Goal: Task Accomplishment & Management: Manage account settings

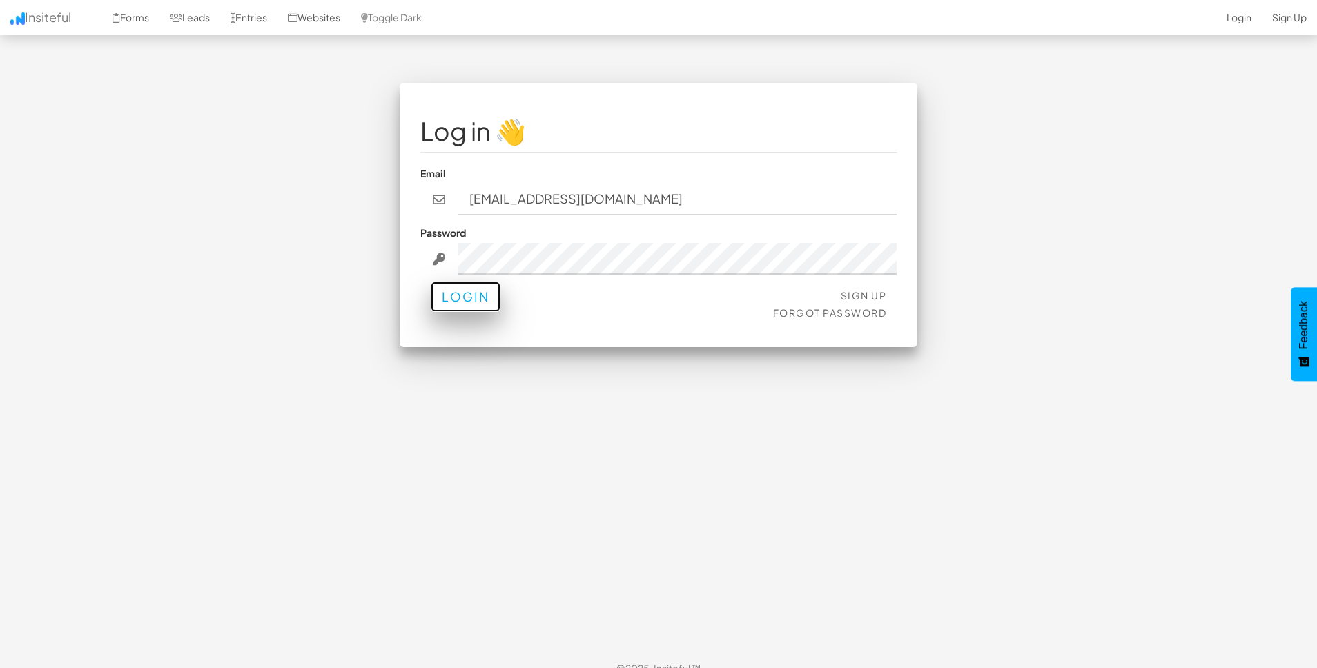
click at [473, 297] on button "Login" at bounding box center [466, 297] width 70 height 30
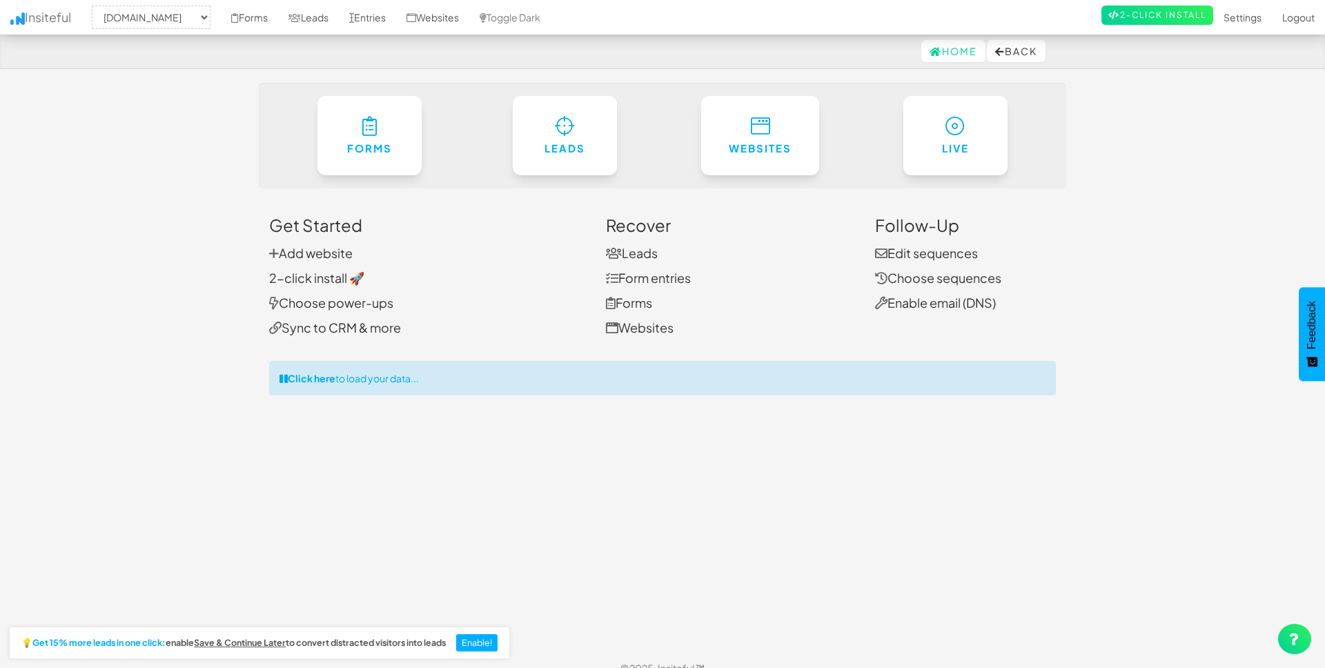
select select "1314"
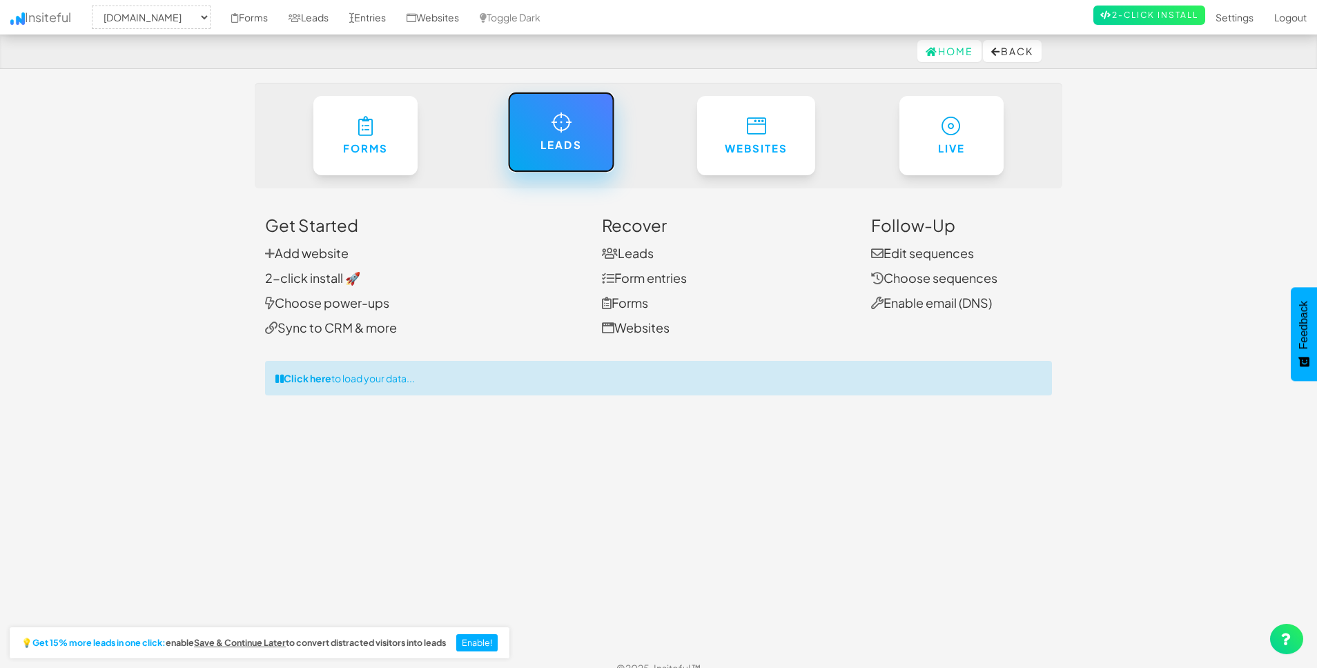
click at [579, 135] on link "Leads" at bounding box center [560, 132] width 107 height 81
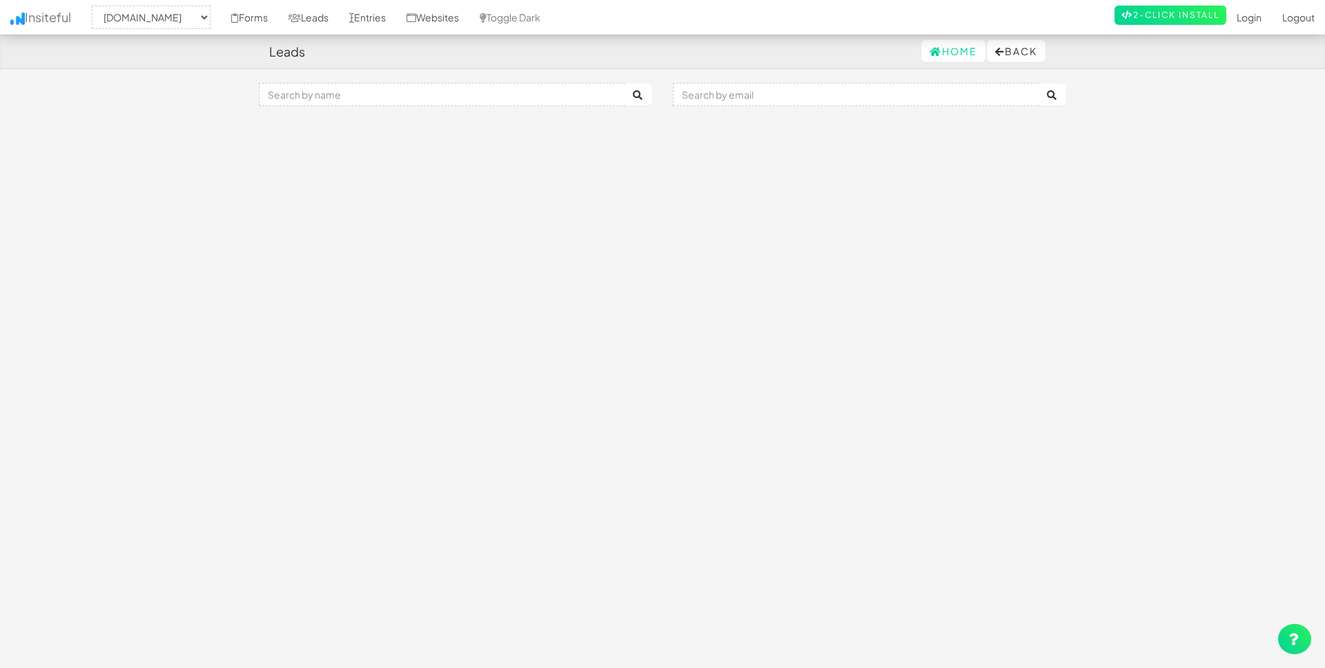
select select "1314"
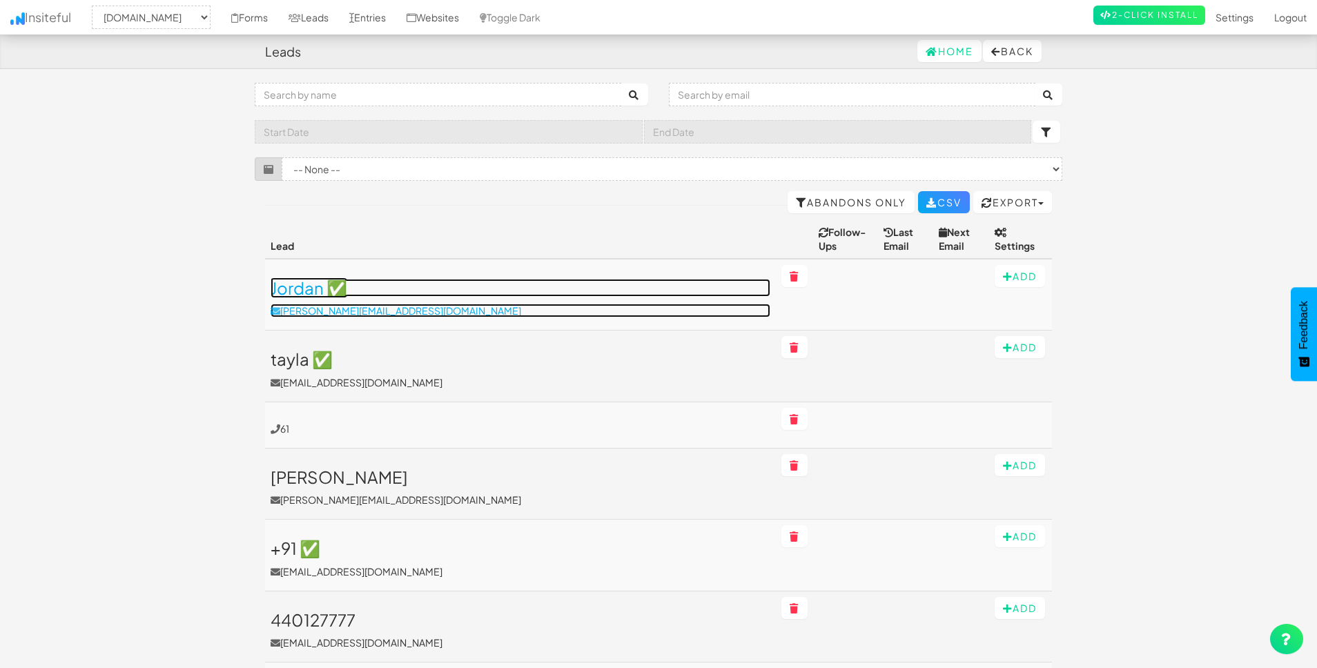
click at [304, 279] on h3 "Jordan ✅" at bounding box center [521, 288] width 500 height 18
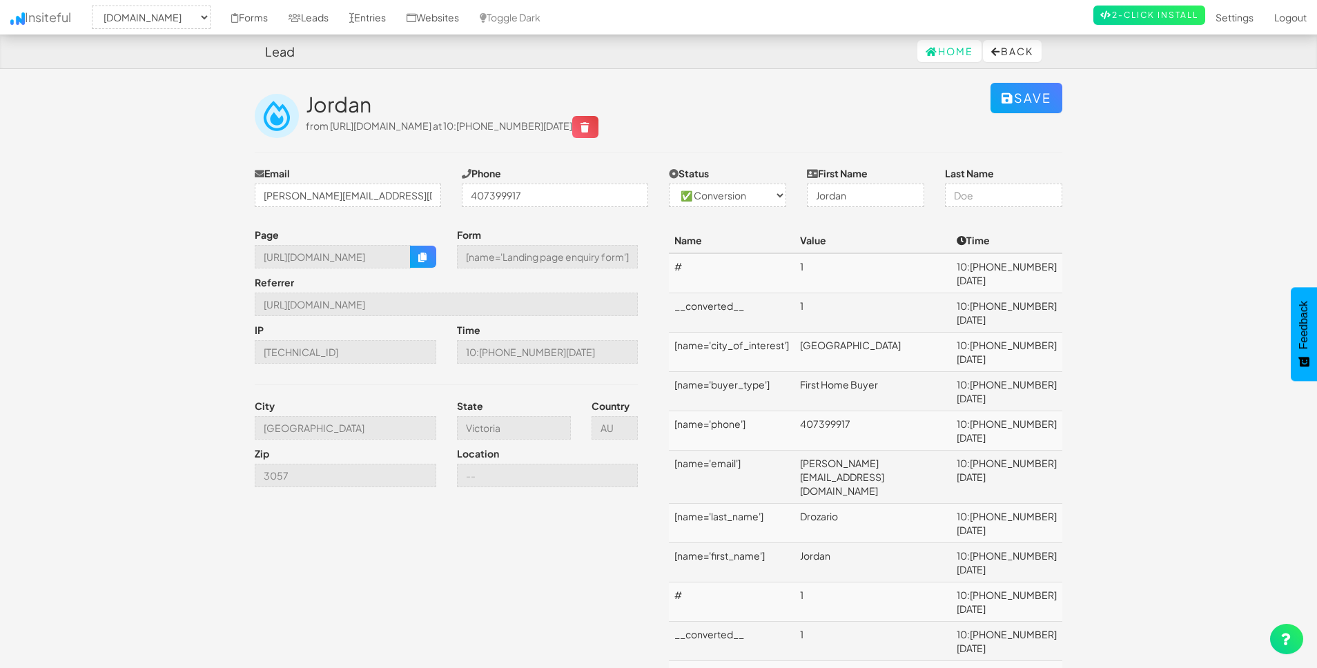
select select "1314"
select select "1"
drag, startPoint x: 1047, startPoint y: 266, endPoint x: 977, endPoint y: 267, distance: 69.7
click at [977, 267] on td "10:[PHONE_NUMBER][DATE]" at bounding box center [1006, 273] width 111 height 40
click at [1143, 335] on body "Lead Home Back Toggle navigation Insiteful -- None -- [DOMAIN_NAME] [DOMAIN_NAM…" at bounding box center [658, 486] width 1317 height 972
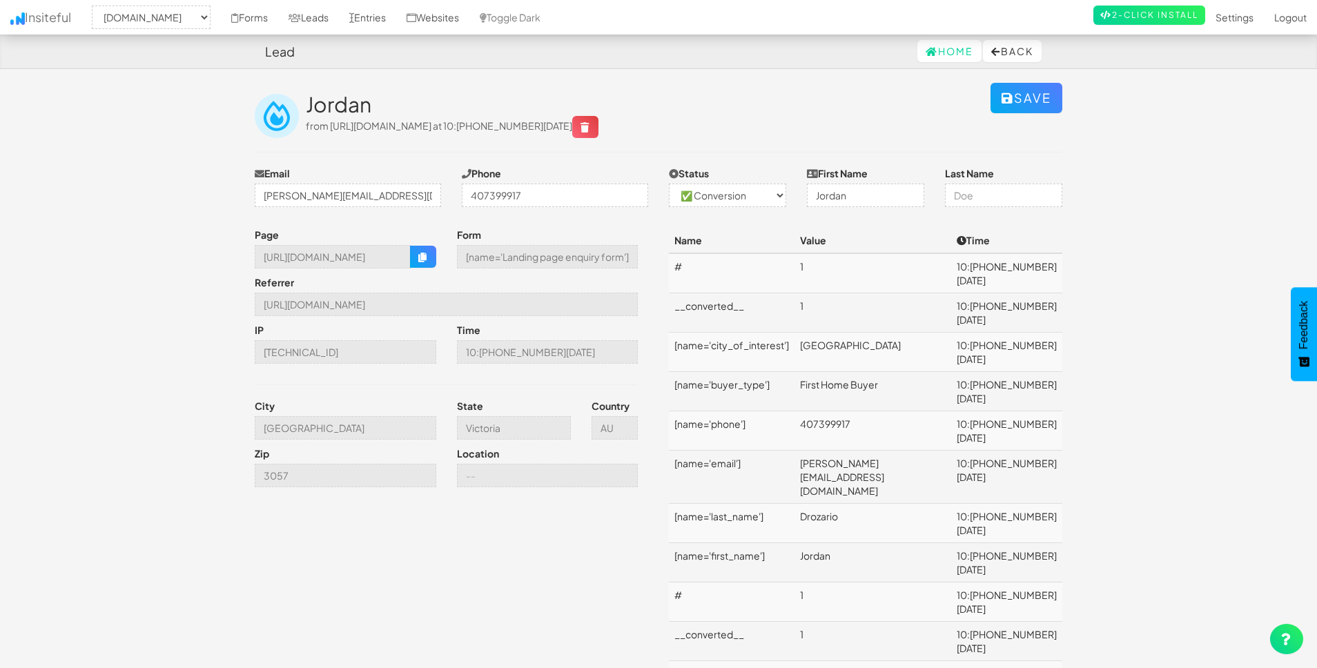
drag, startPoint x: 817, startPoint y: 603, endPoint x: 941, endPoint y: 607, distance: 124.3
copy td "jordan-droz@hotmail.com"
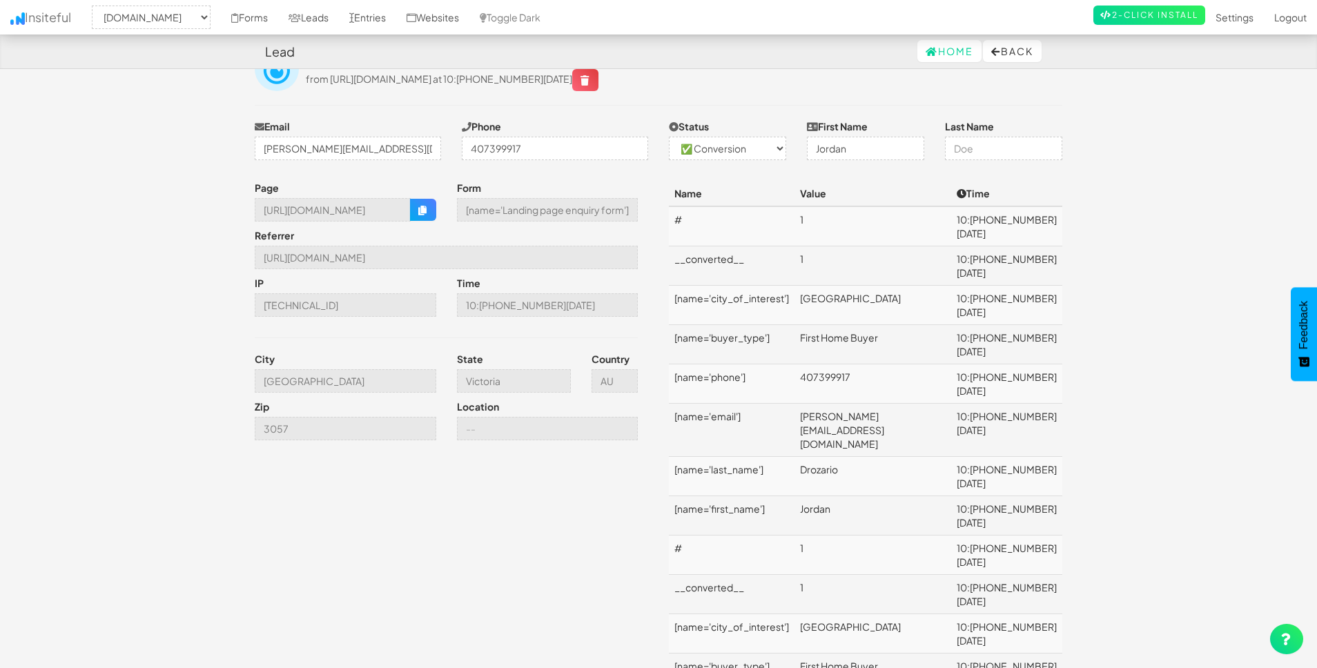
scroll to position [45, 0]
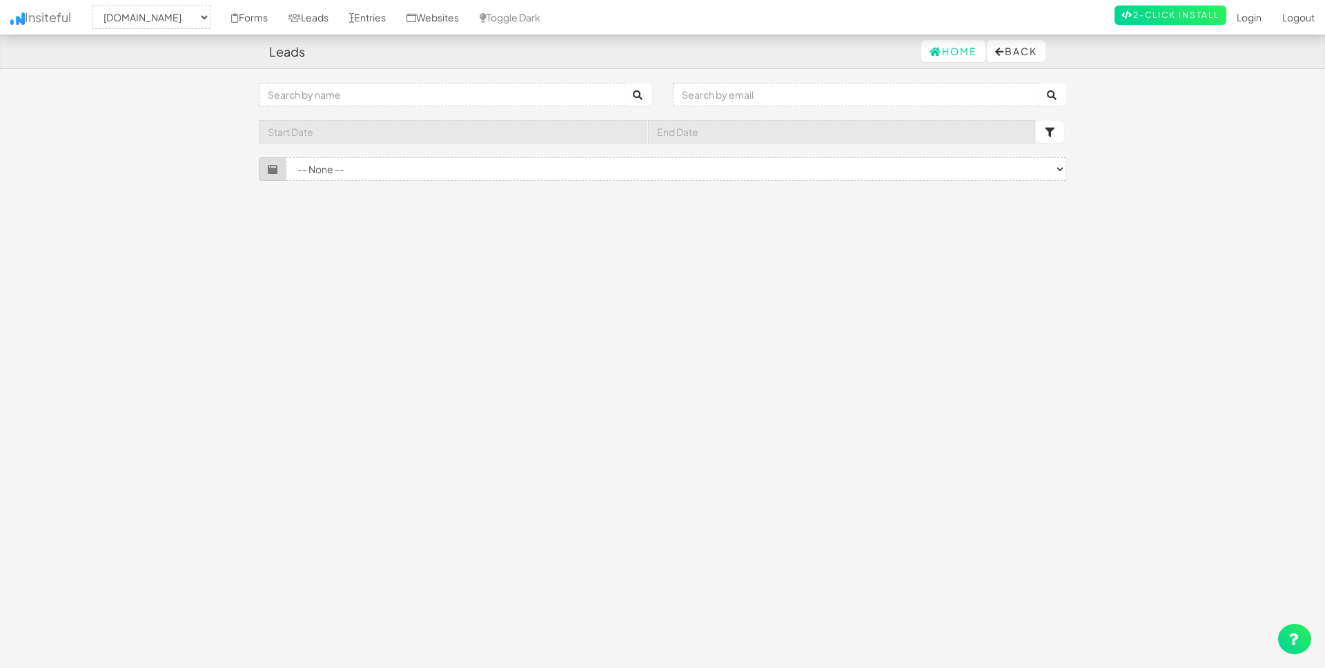
select select "1314"
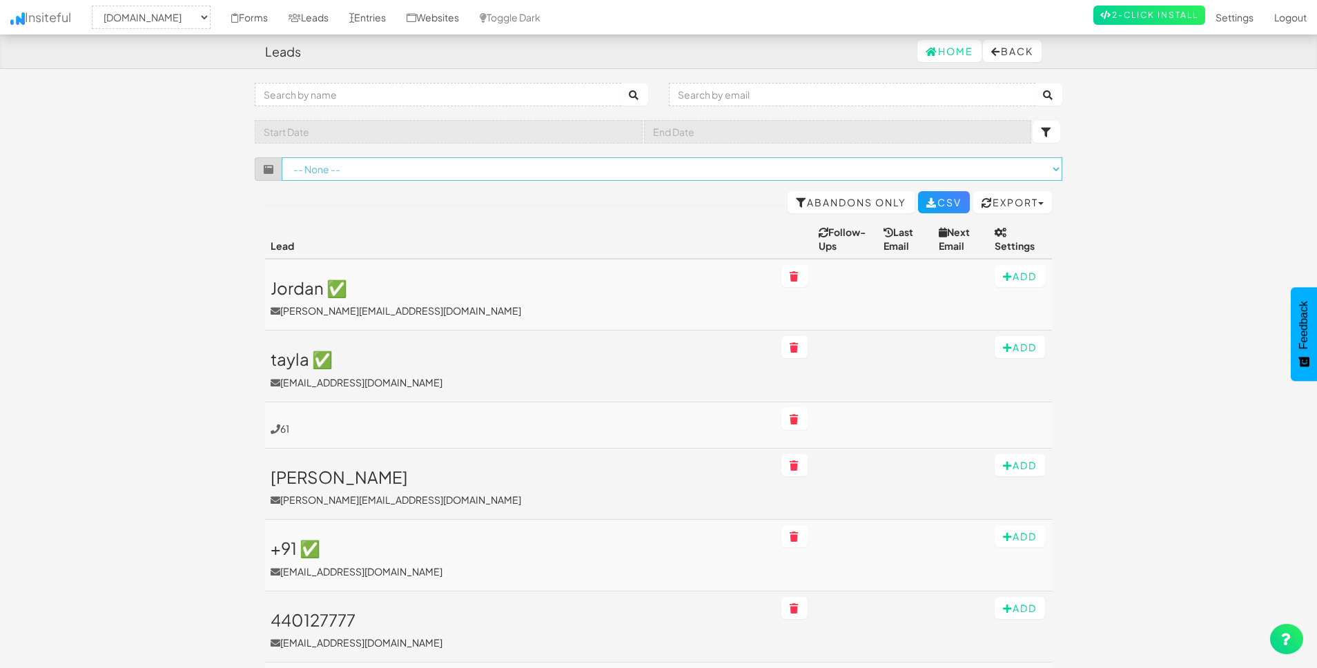
click at [438, 166] on select "-- None -- (www.ibuynew.com.au/apartments/qld/south-east/gold-coast/mermaid-bea…" at bounding box center [672, 168] width 780 height 23
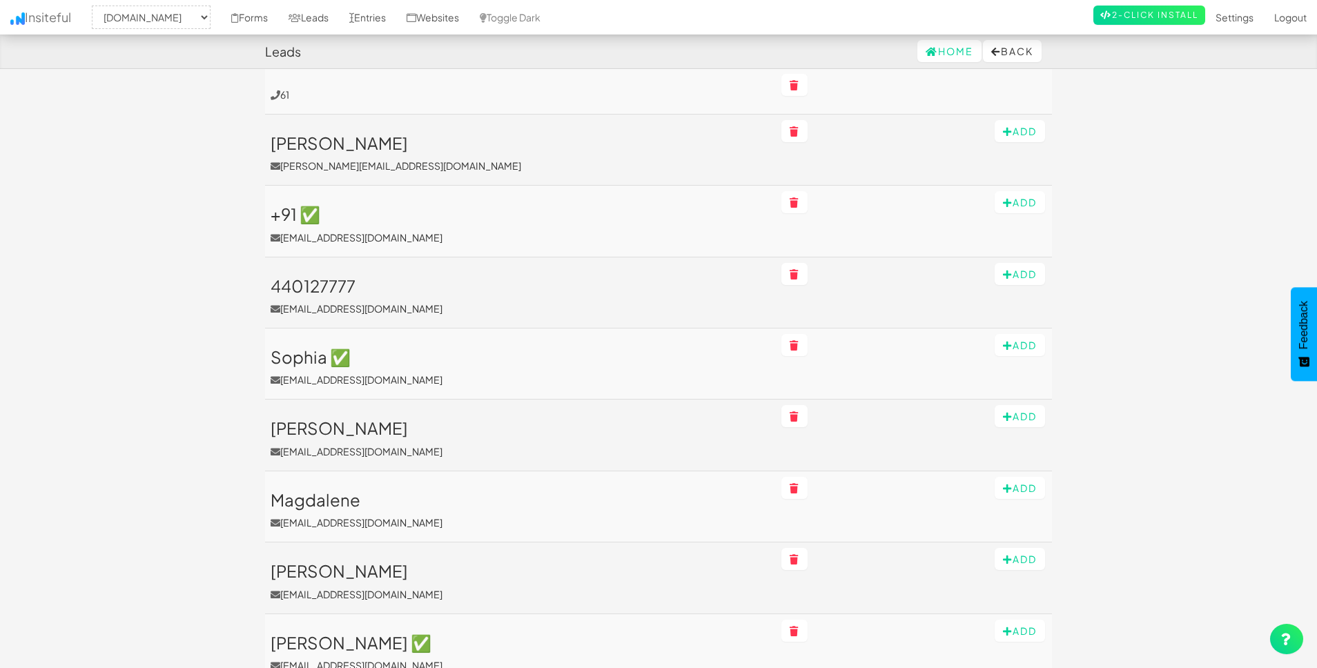
scroll to position [366, 0]
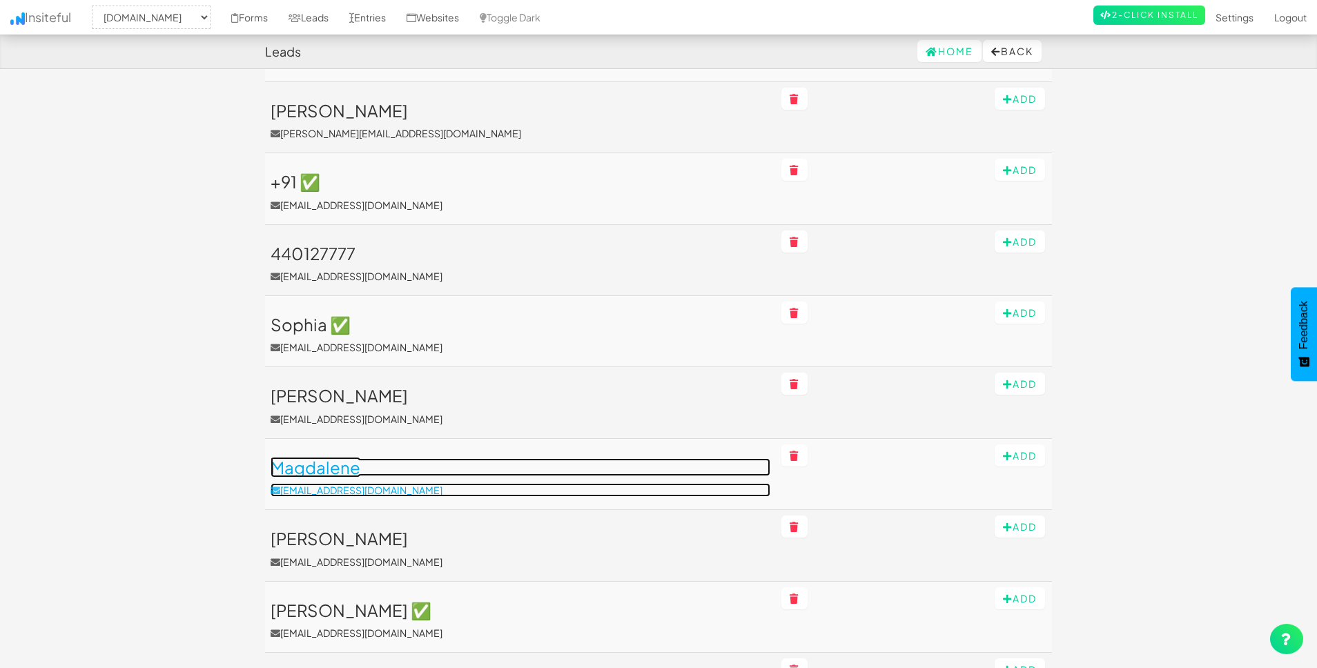
click at [330, 458] on h3 "Magdalene" at bounding box center [521, 467] width 500 height 18
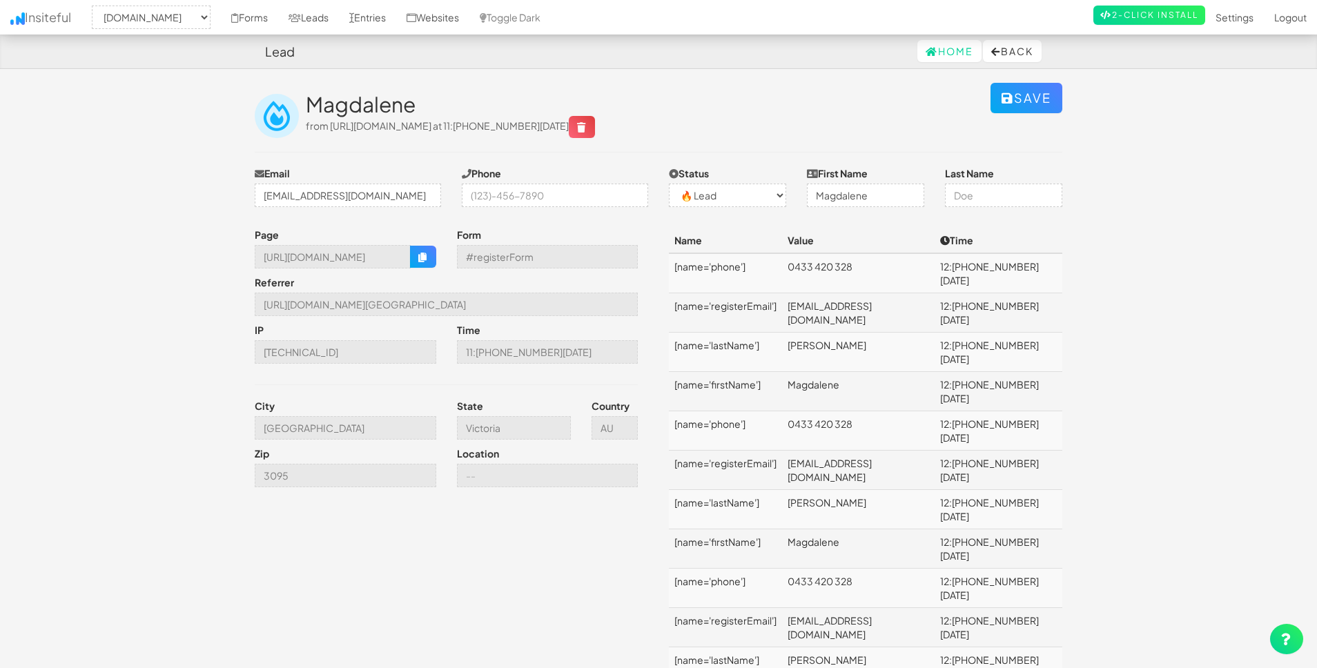
select select "1314"
select select "0"
drag, startPoint x: 941, startPoint y: 294, endPoint x: 811, endPoint y: 295, distance: 130.4
click at [811, 295] on td "[EMAIL_ADDRESS][DOMAIN_NAME]" at bounding box center [858, 312] width 153 height 39
click at [124, 181] on body "Lead Home Back Toggle navigation Insiteful -- None -- ibuynew.com.au www.ibuyne…" at bounding box center [658, 472] width 1317 height 945
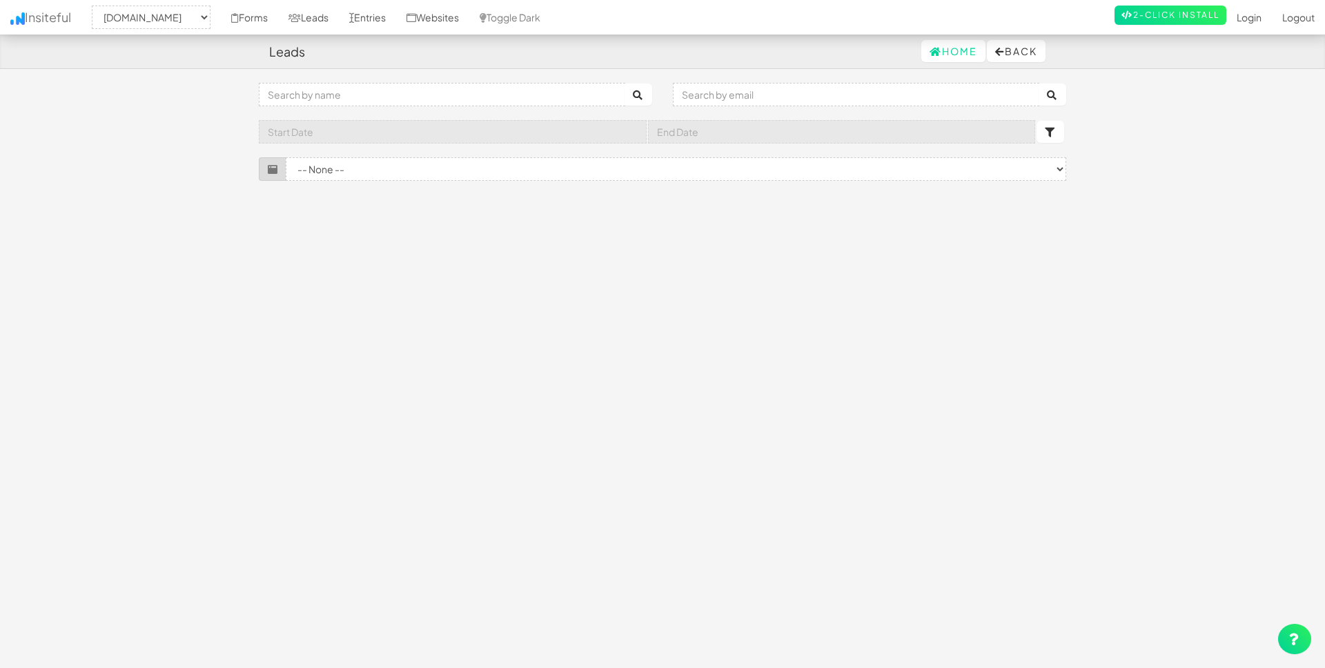
select select "1314"
